Goal: Information Seeking & Learning: Learn about a topic

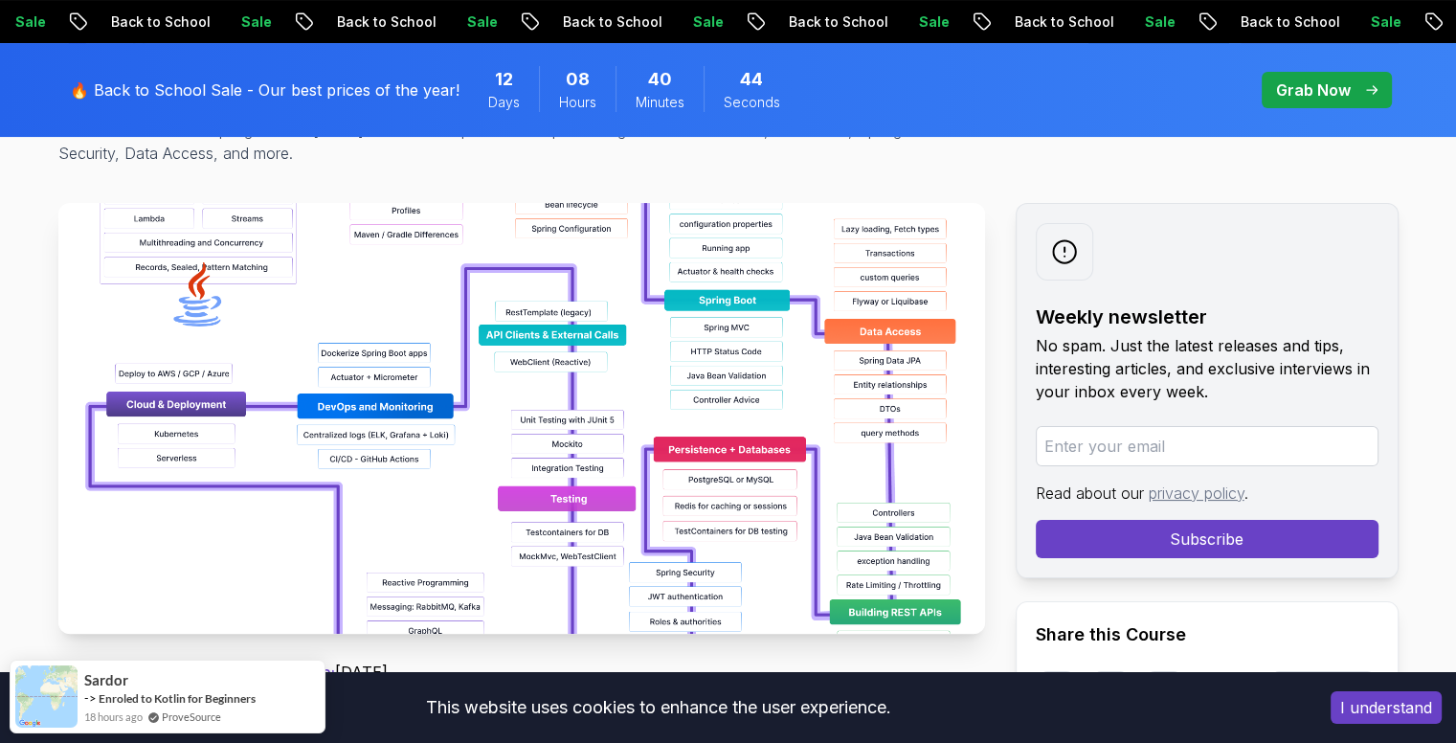
scroll to position [279, 0]
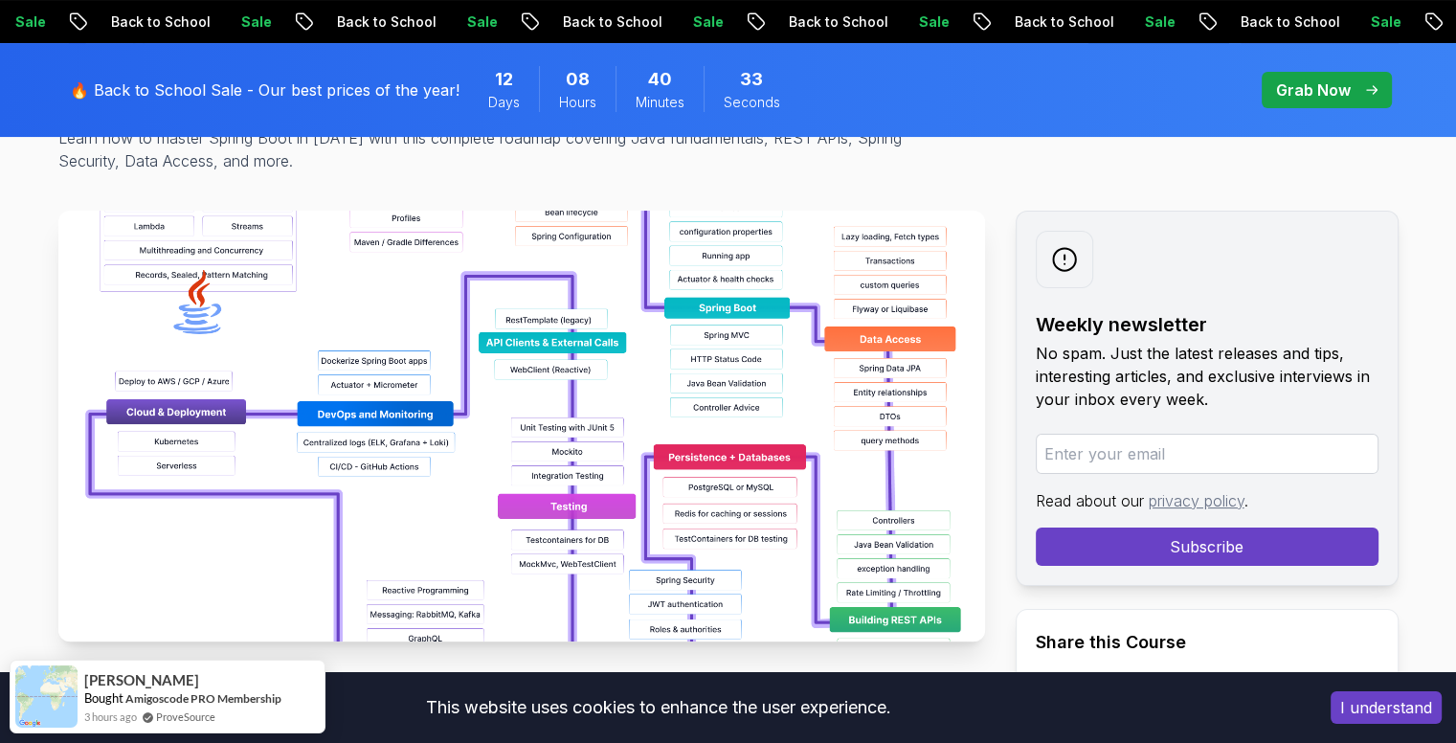
click at [586, 426] on img at bounding box center [521, 426] width 927 height 431
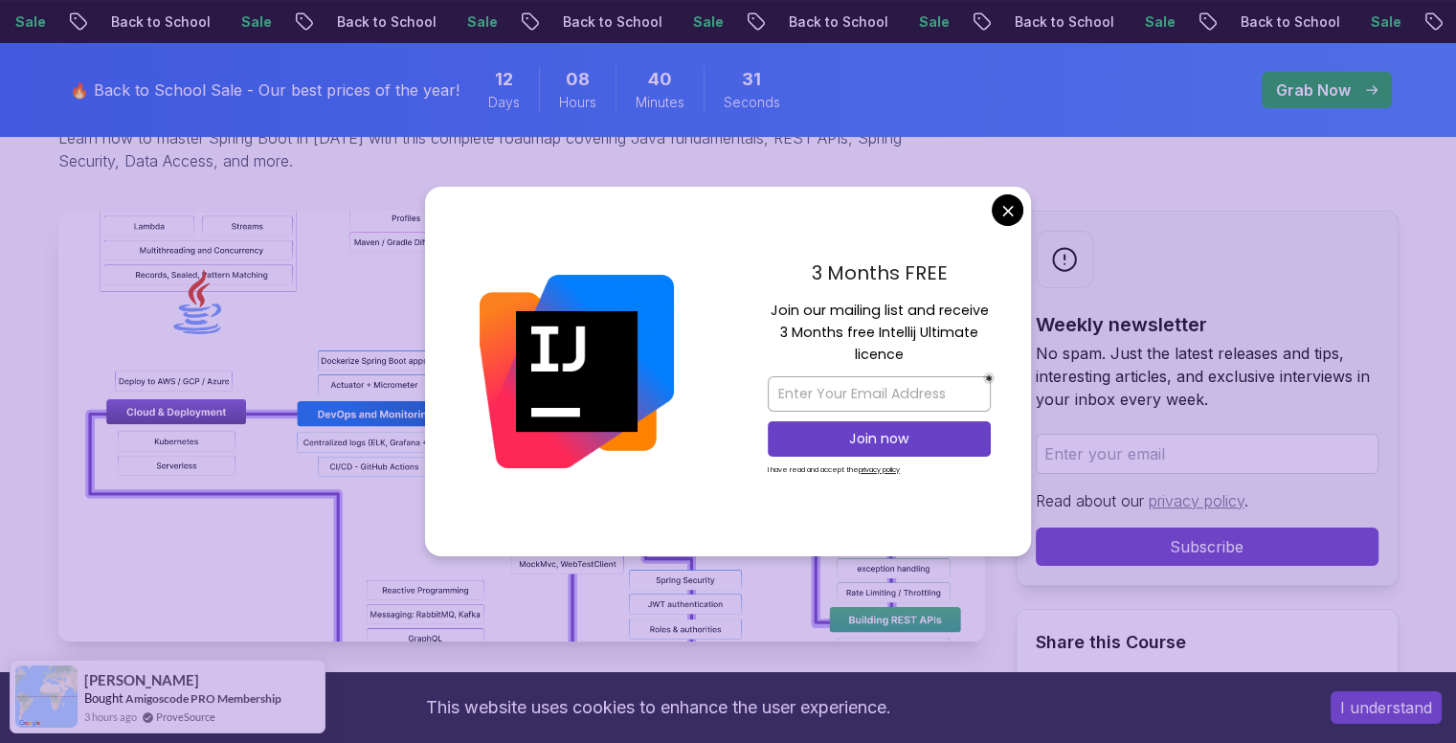
click at [1134, 385] on p "No spam. Just the latest releases and tips, interesting articles, and exclusive…" at bounding box center [1207, 376] width 343 height 69
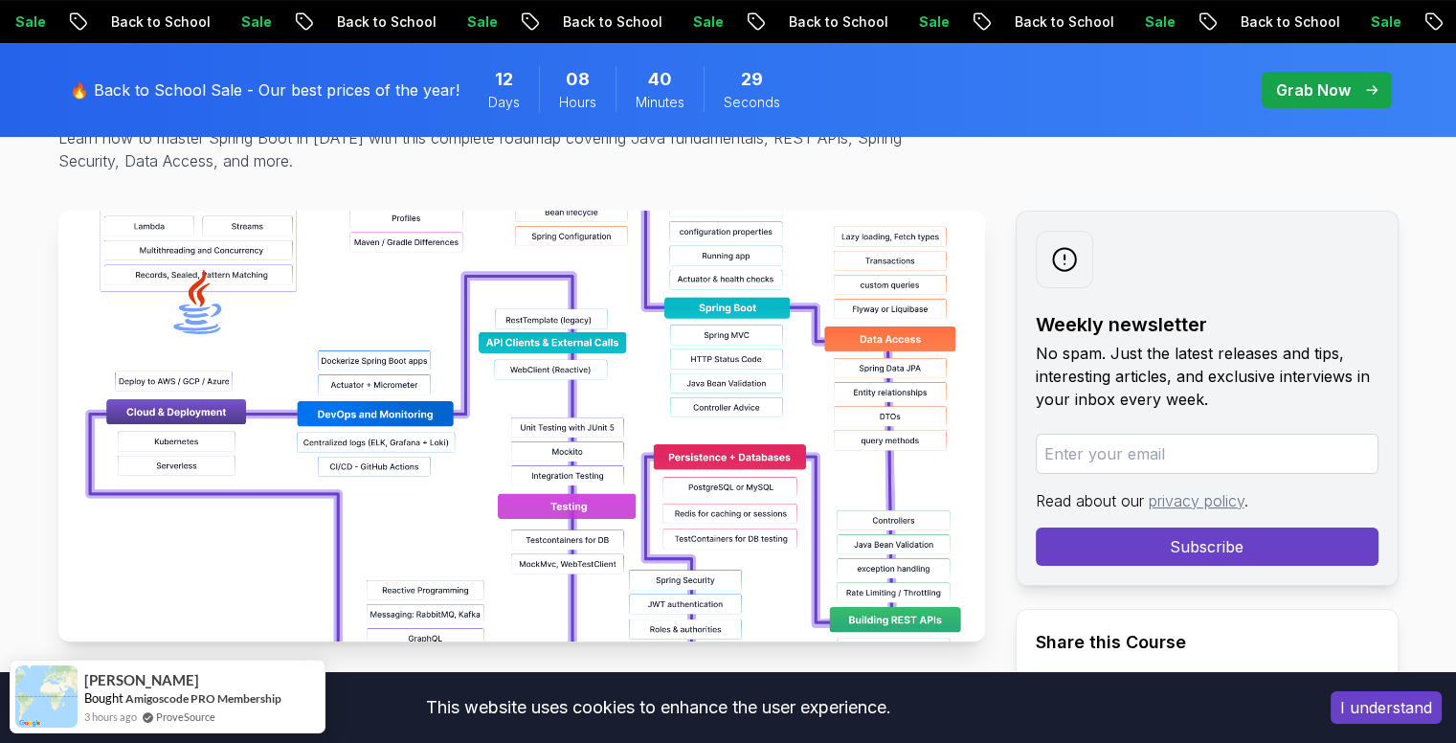
click at [835, 273] on img at bounding box center [521, 426] width 927 height 431
click at [772, 338] on img at bounding box center [521, 426] width 927 height 431
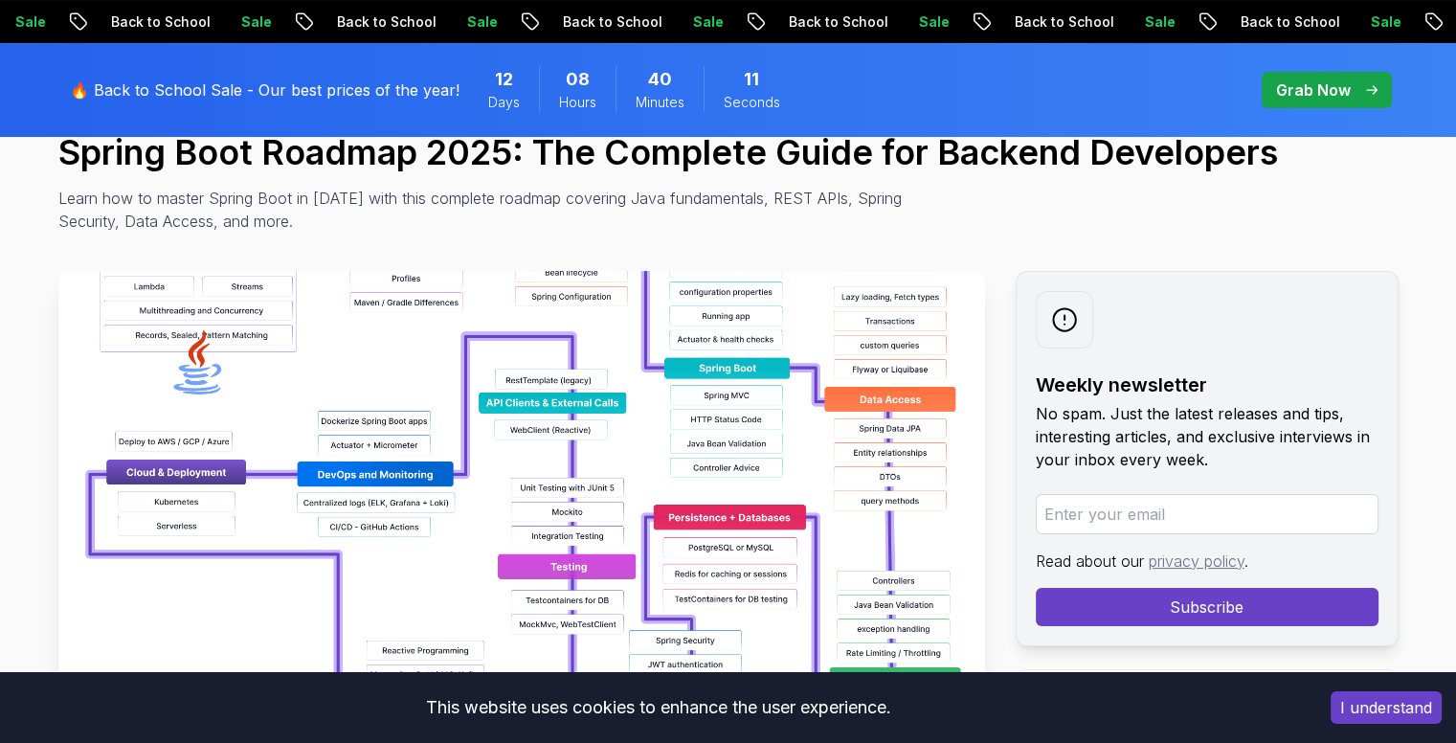
scroll to position [216, 0]
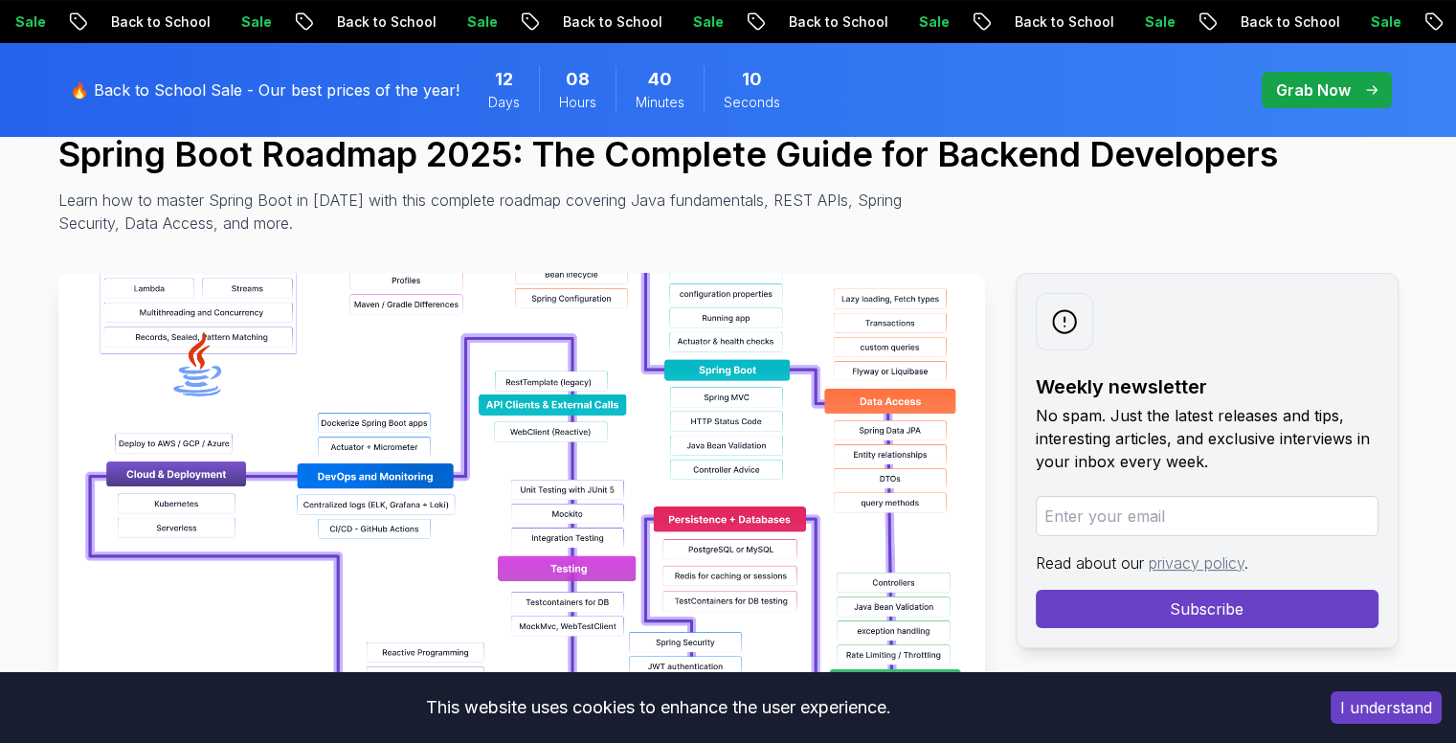
click at [727, 390] on img at bounding box center [521, 488] width 927 height 431
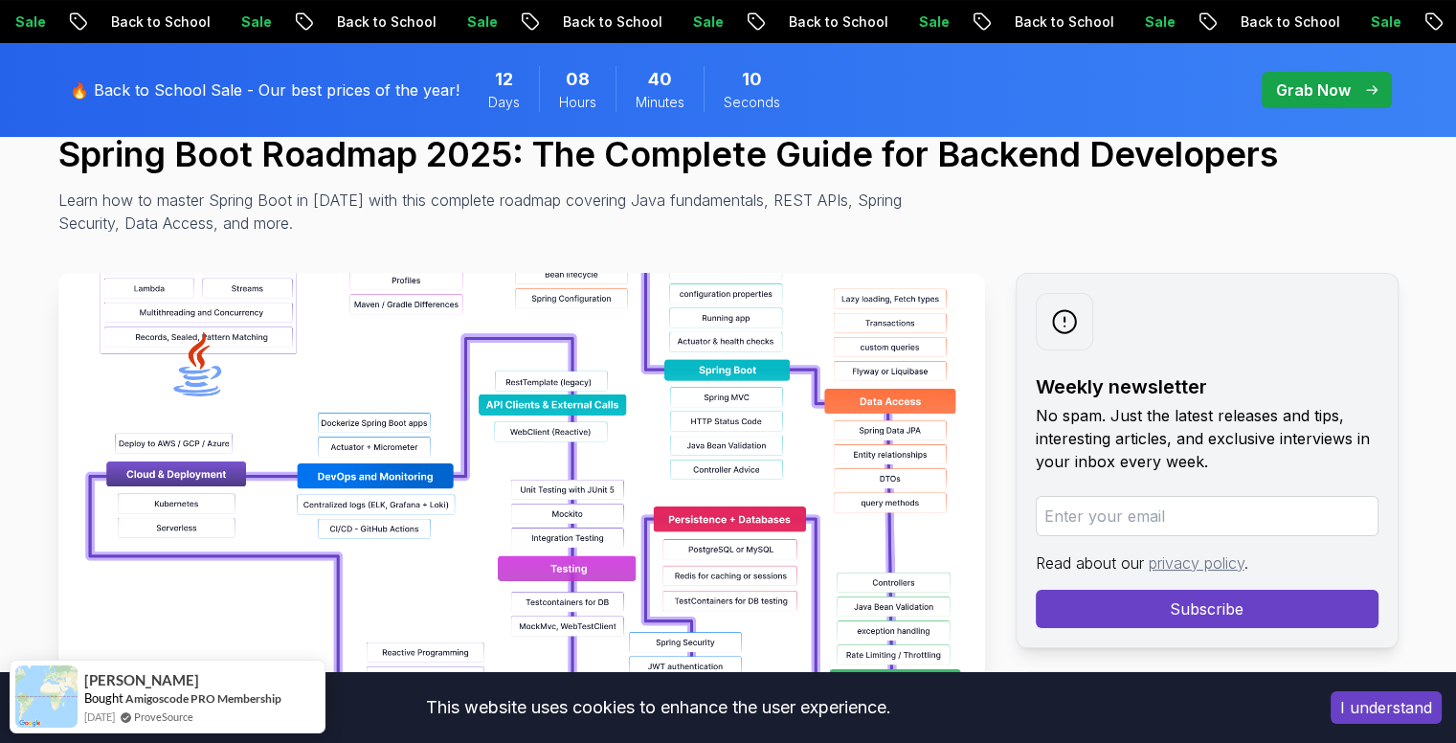
click at [727, 390] on img at bounding box center [521, 488] width 927 height 431
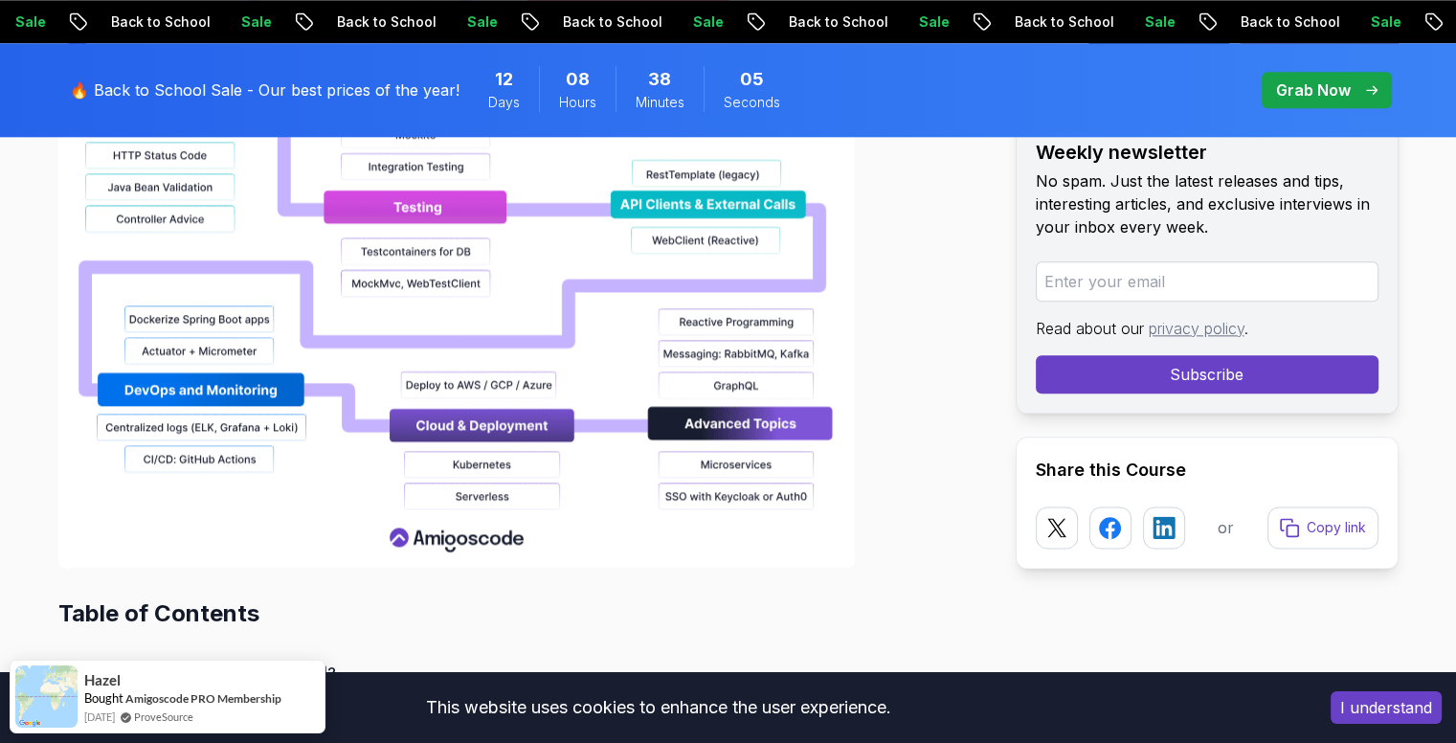
scroll to position [2225, 0]
drag, startPoint x: 341, startPoint y: 416, endPoint x: 400, endPoint y: 387, distance: 65.9
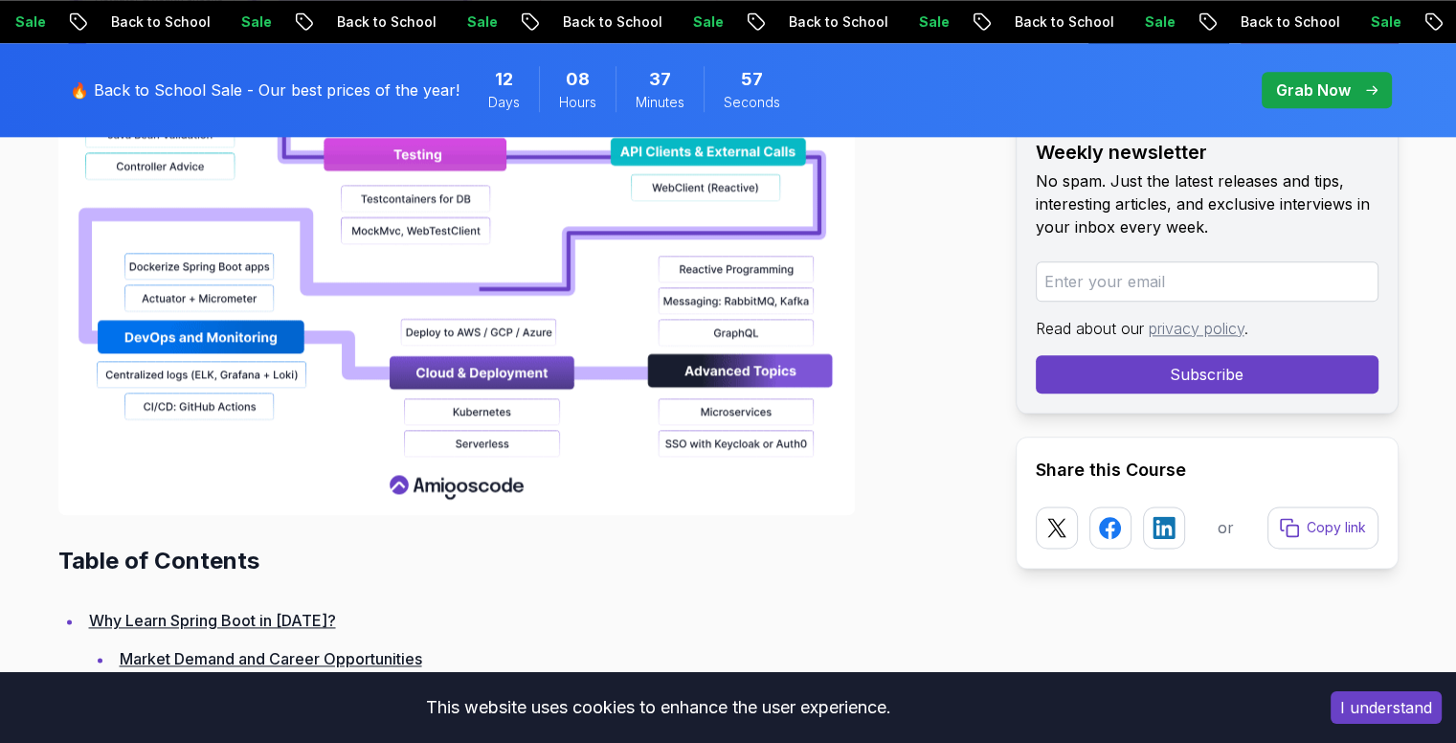
scroll to position [2279, 0]
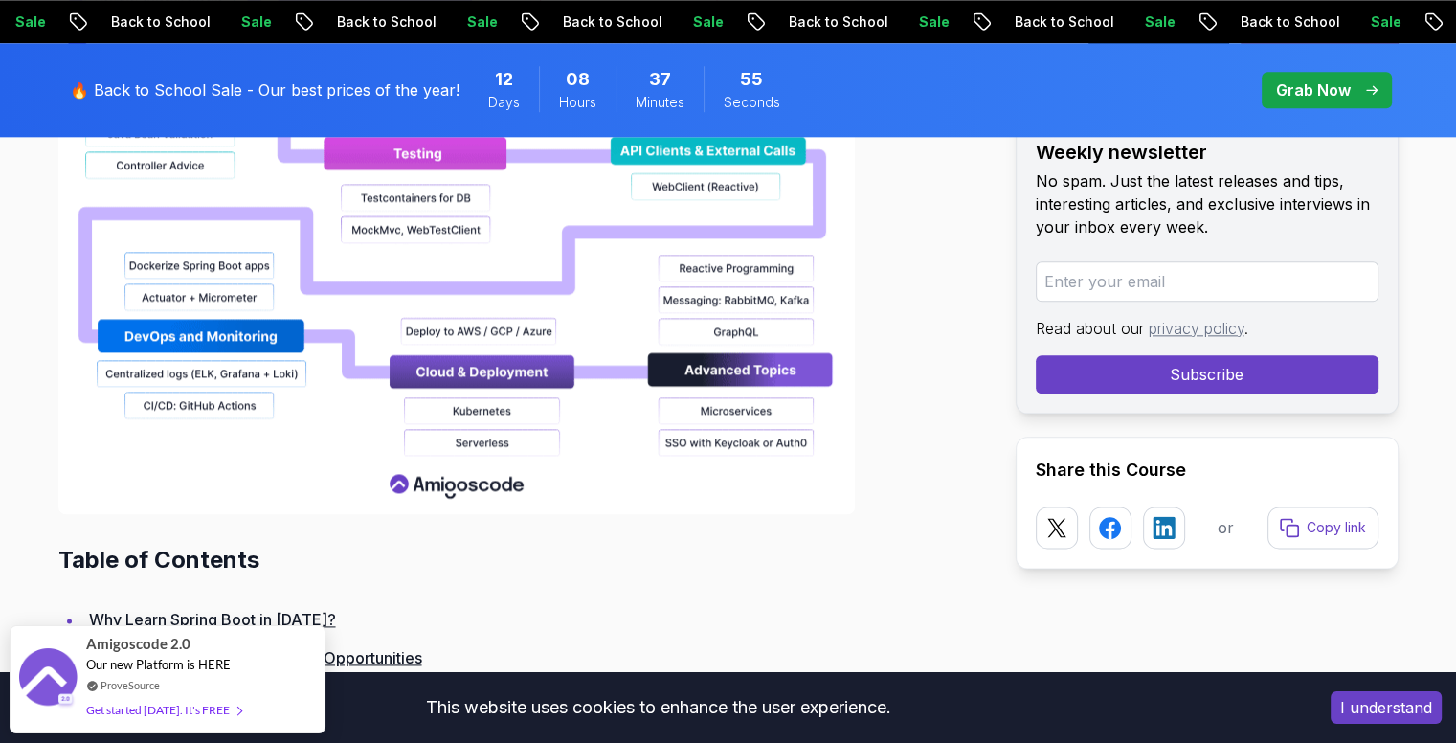
drag, startPoint x: 400, startPoint y: 387, endPoint x: 380, endPoint y: 333, distance: 57.3
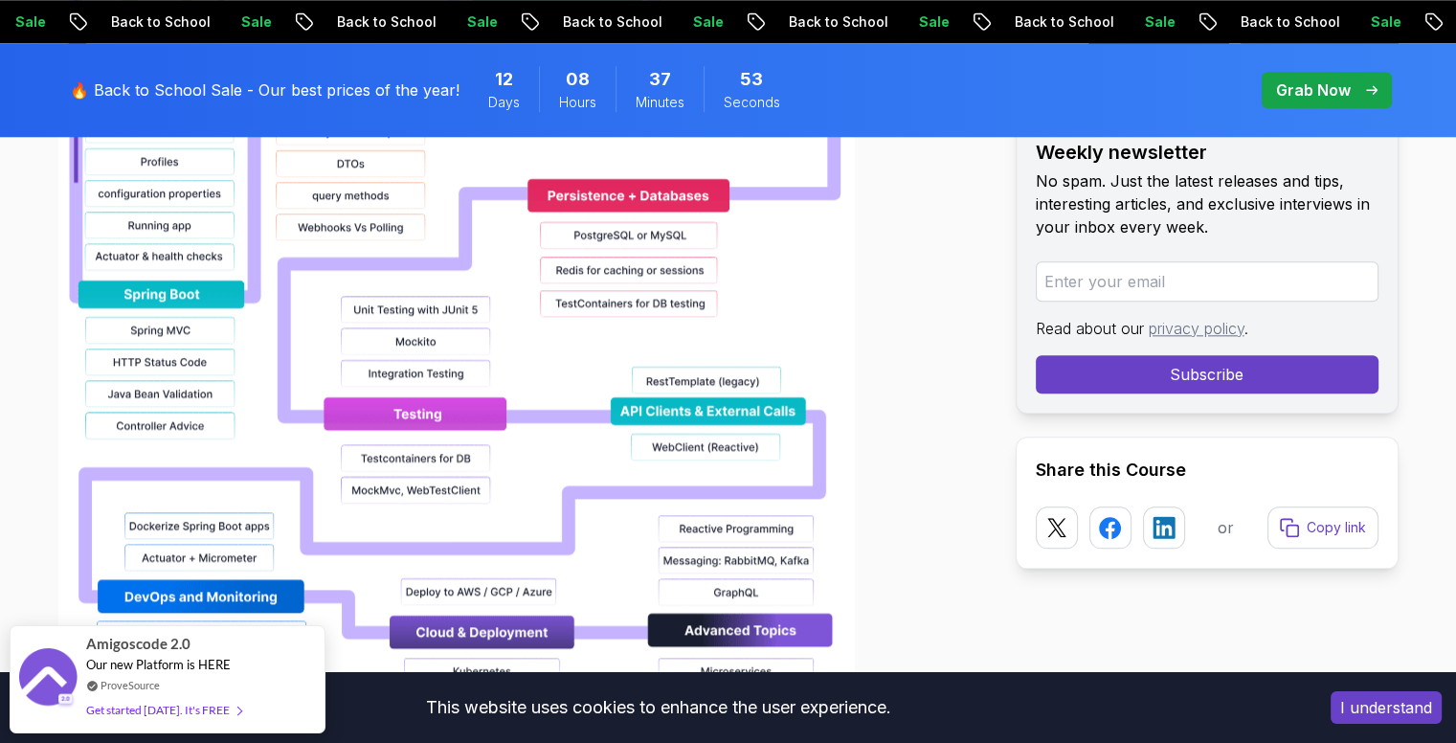
scroll to position [1842, 0]
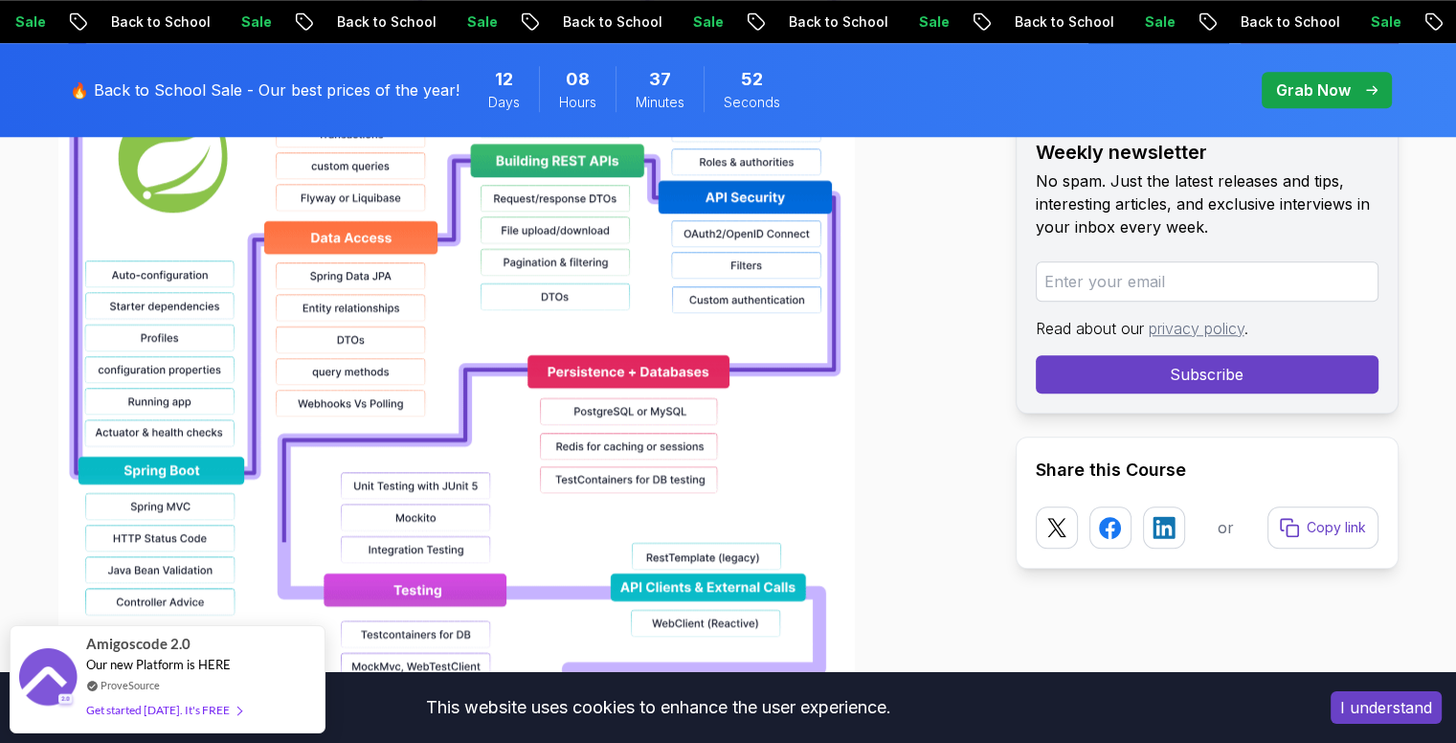
click at [380, 333] on img at bounding box center [456, 338] width 797 height 1226
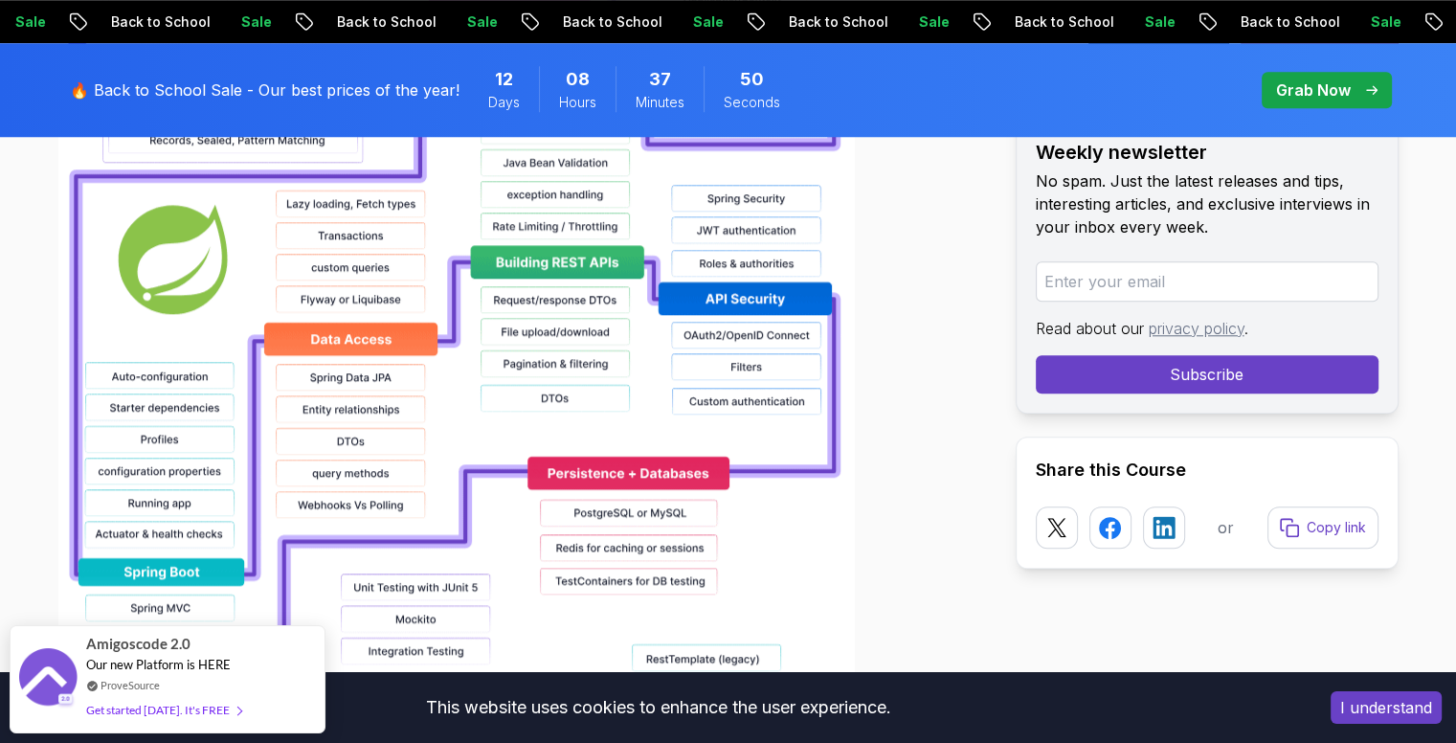
scroll to position [1611, 0]
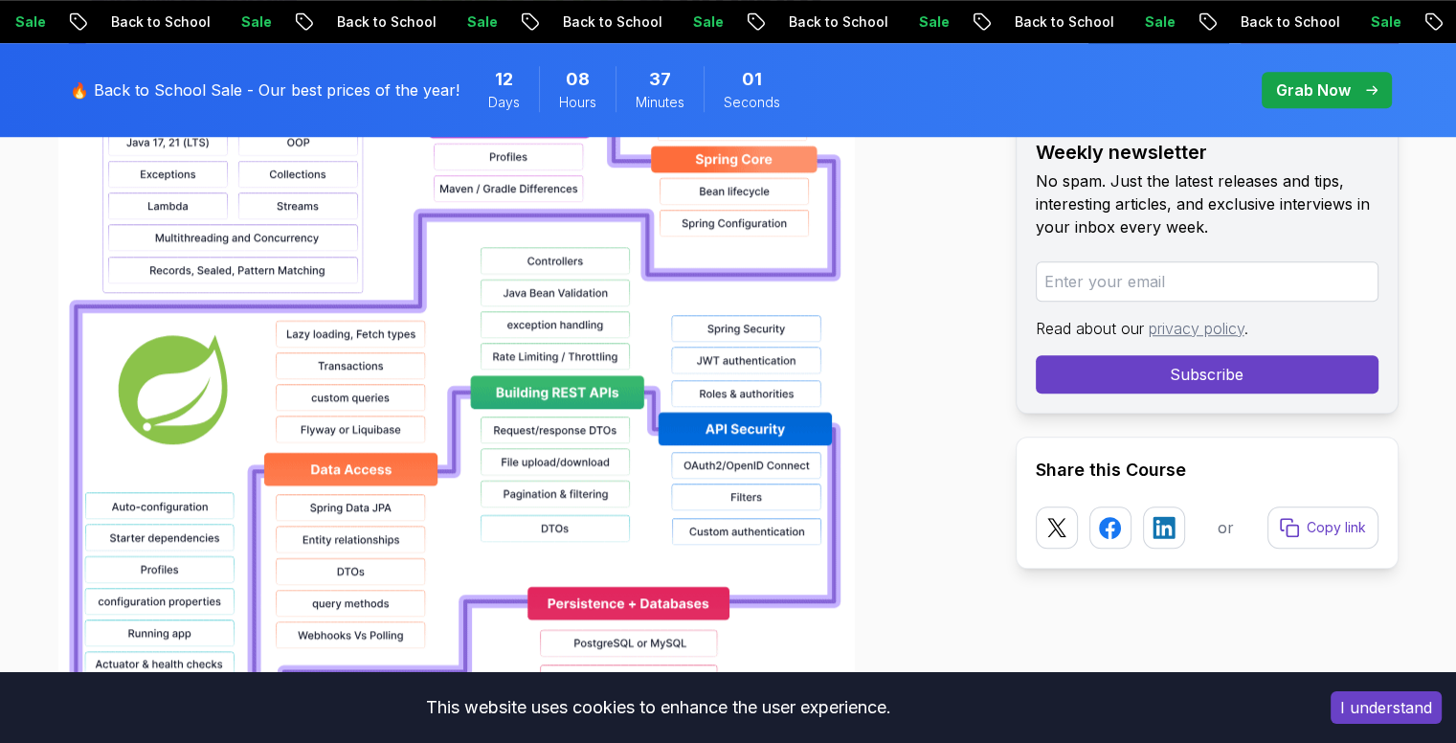
click at [306, 529] on img at bounding box center [456, 570] width 797 height 1226
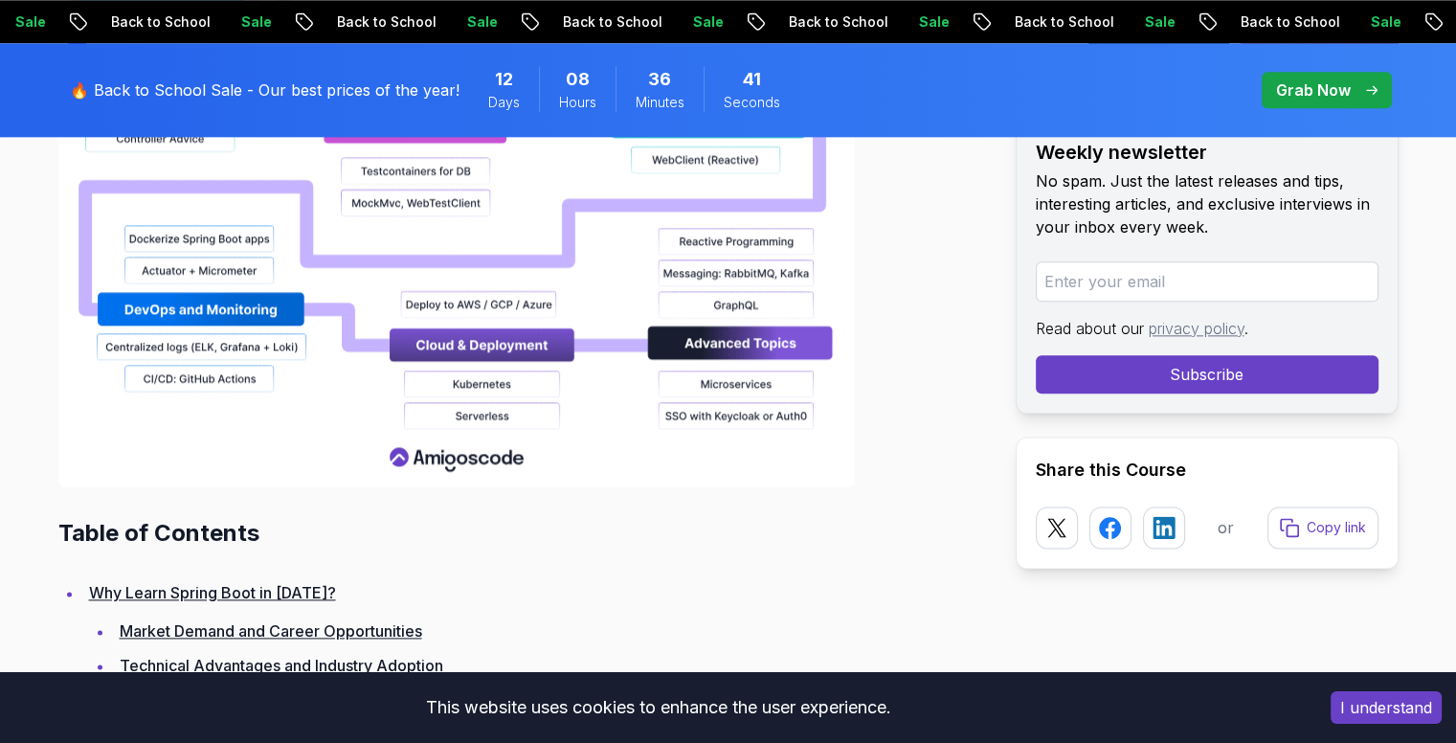
scroll to position [2309, 0]
